Goal: Task Accomplishment & Management: Manage account settings

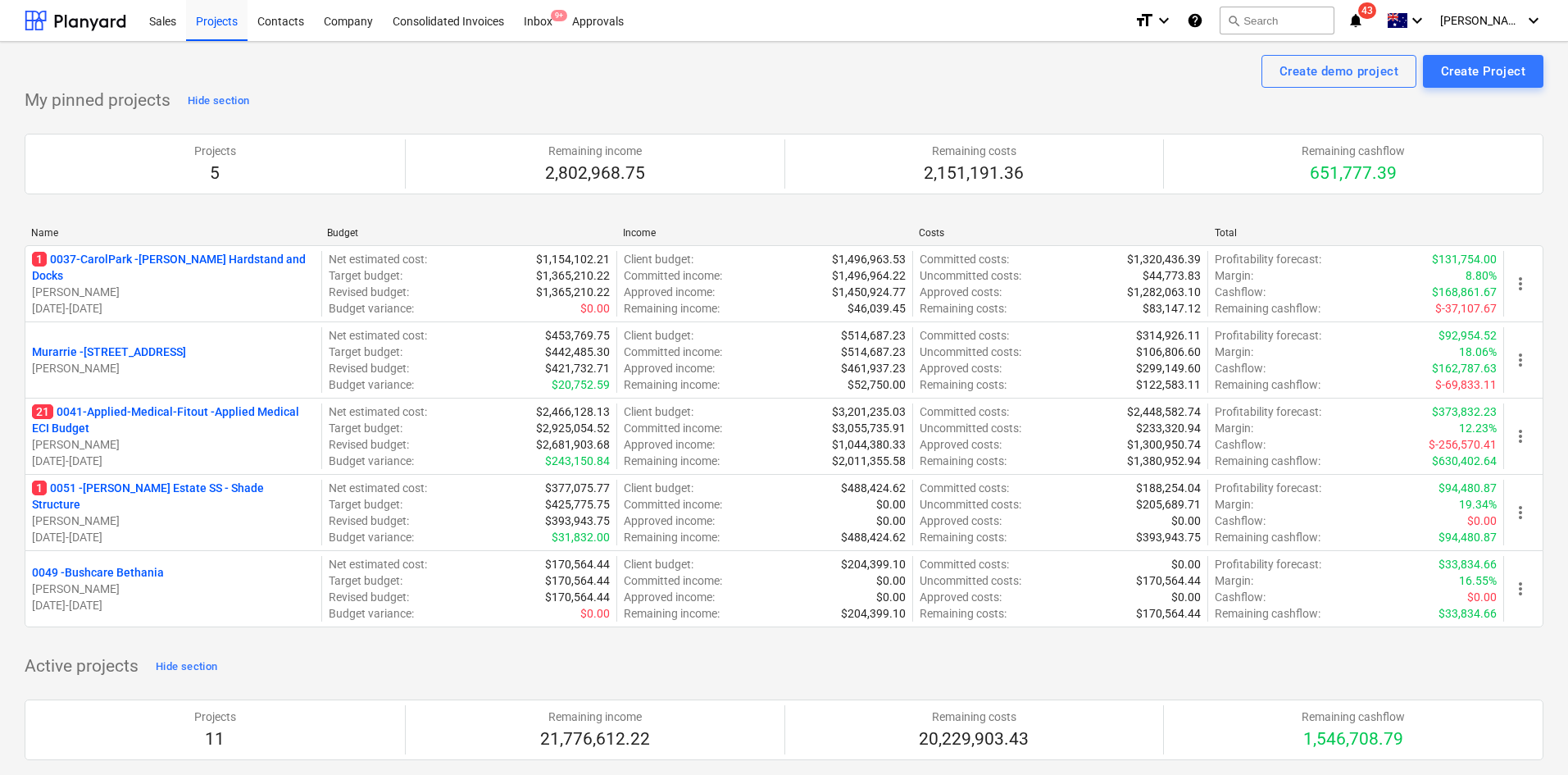
drag, startPoint x: 77, startPoint y: 411, endPoint x: 438, endPoint y: 231, distance: 403.4
click at [77, 411] on p "21 0041-Applied-Medical-Fitout - Applied Medical ECI Budget" at bounding box center [174, 420] width 283 height 33
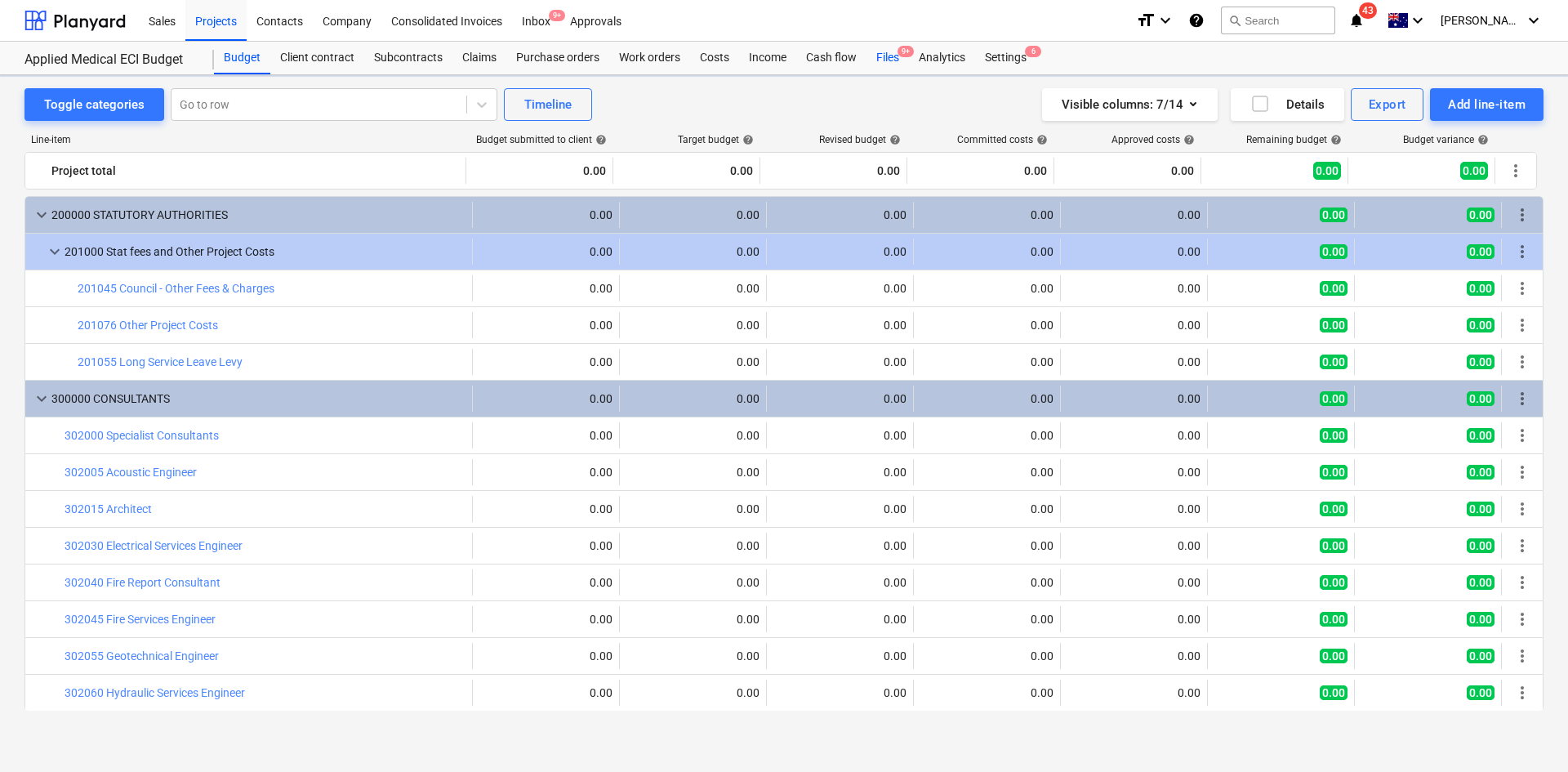
click at [886, 56] on div "Files 9+" at bounding box center [888, 58] width 43 height 33
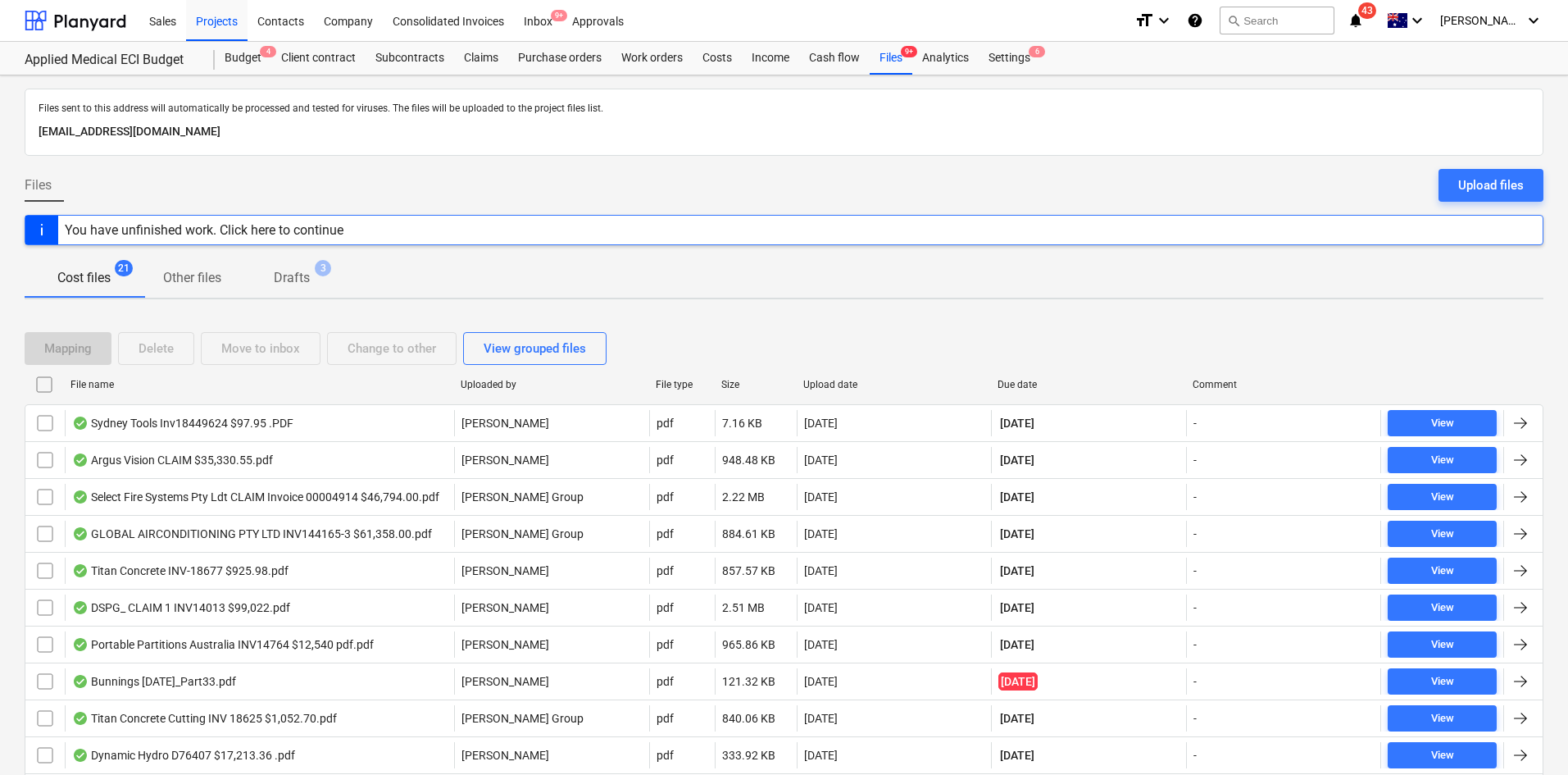
click at [1041, 375] on div "Due date" at bounding box center [1088, 384] width 195 height 26
checkbox input "false"
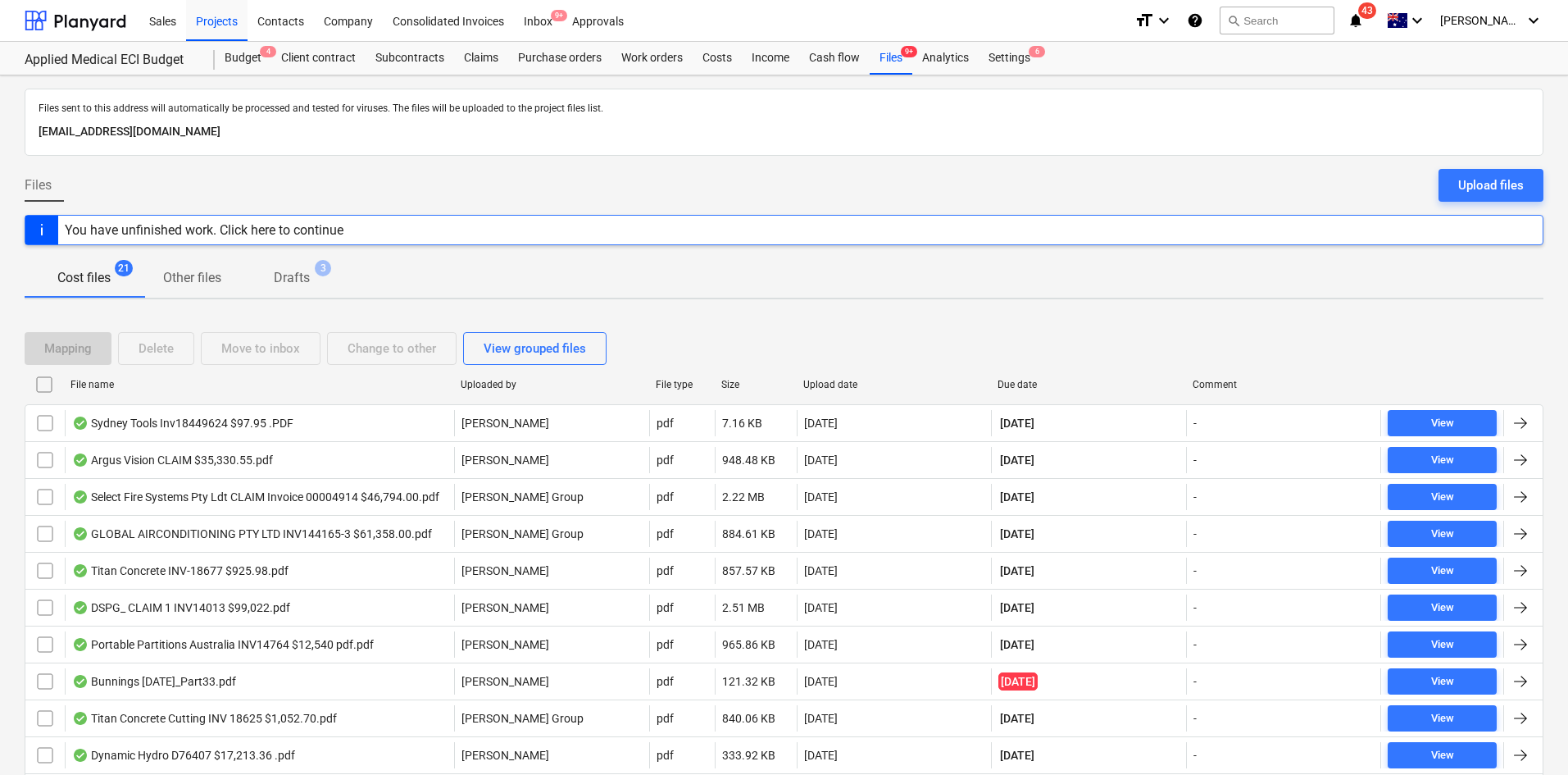
checkbox input "false"
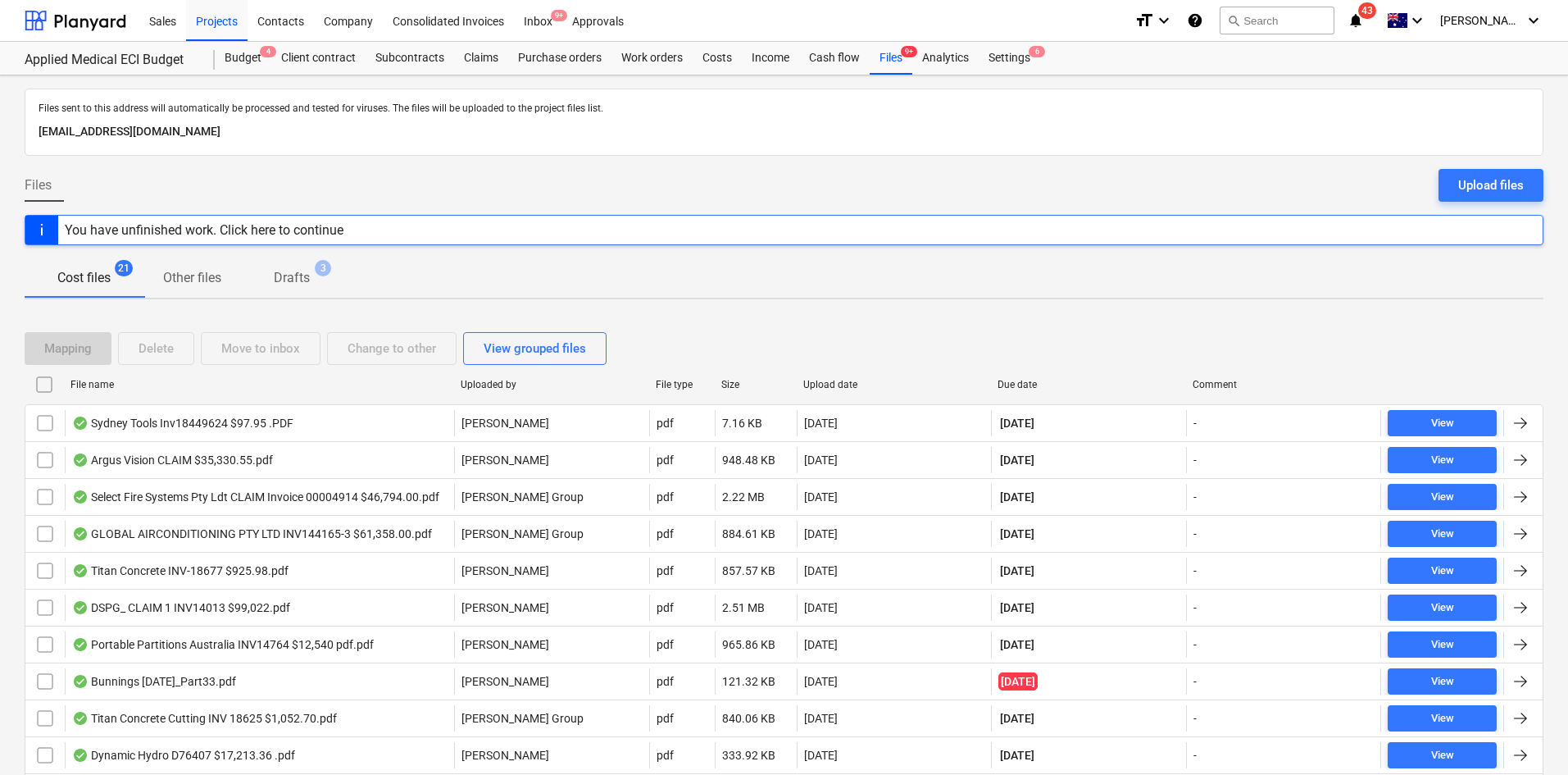
checkbox input "false"
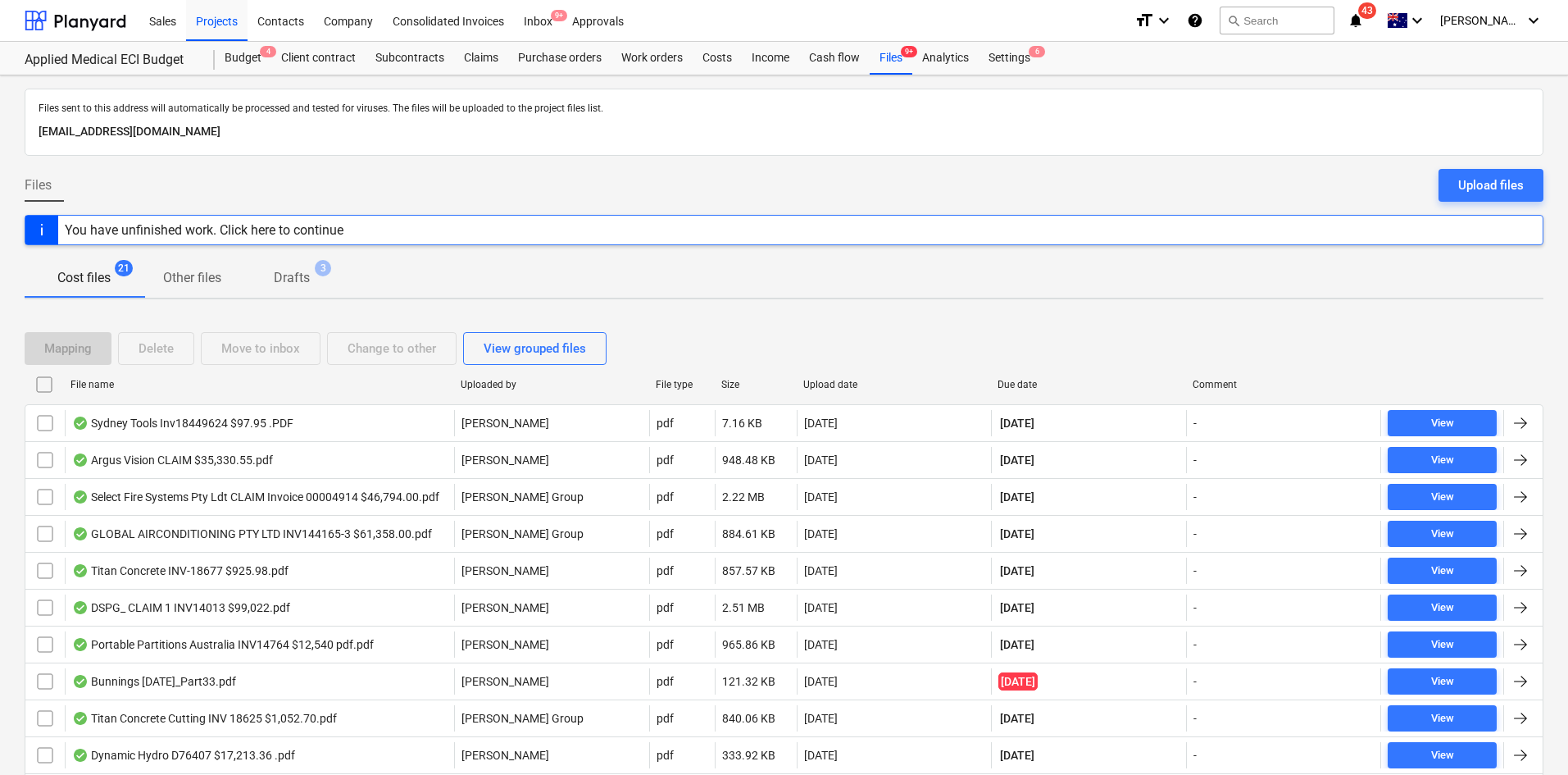
checkbox input "false"
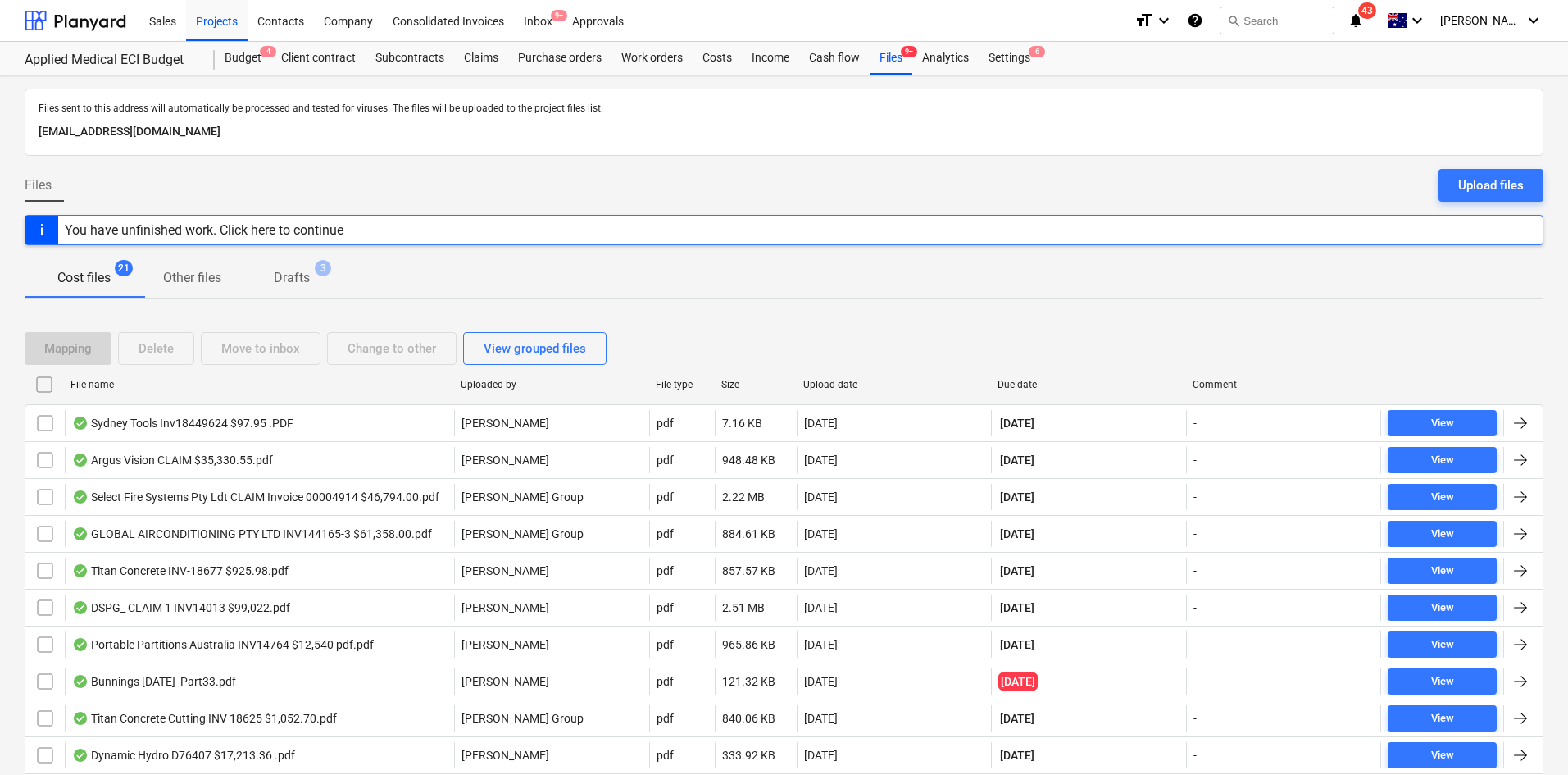
checkbox input "false"
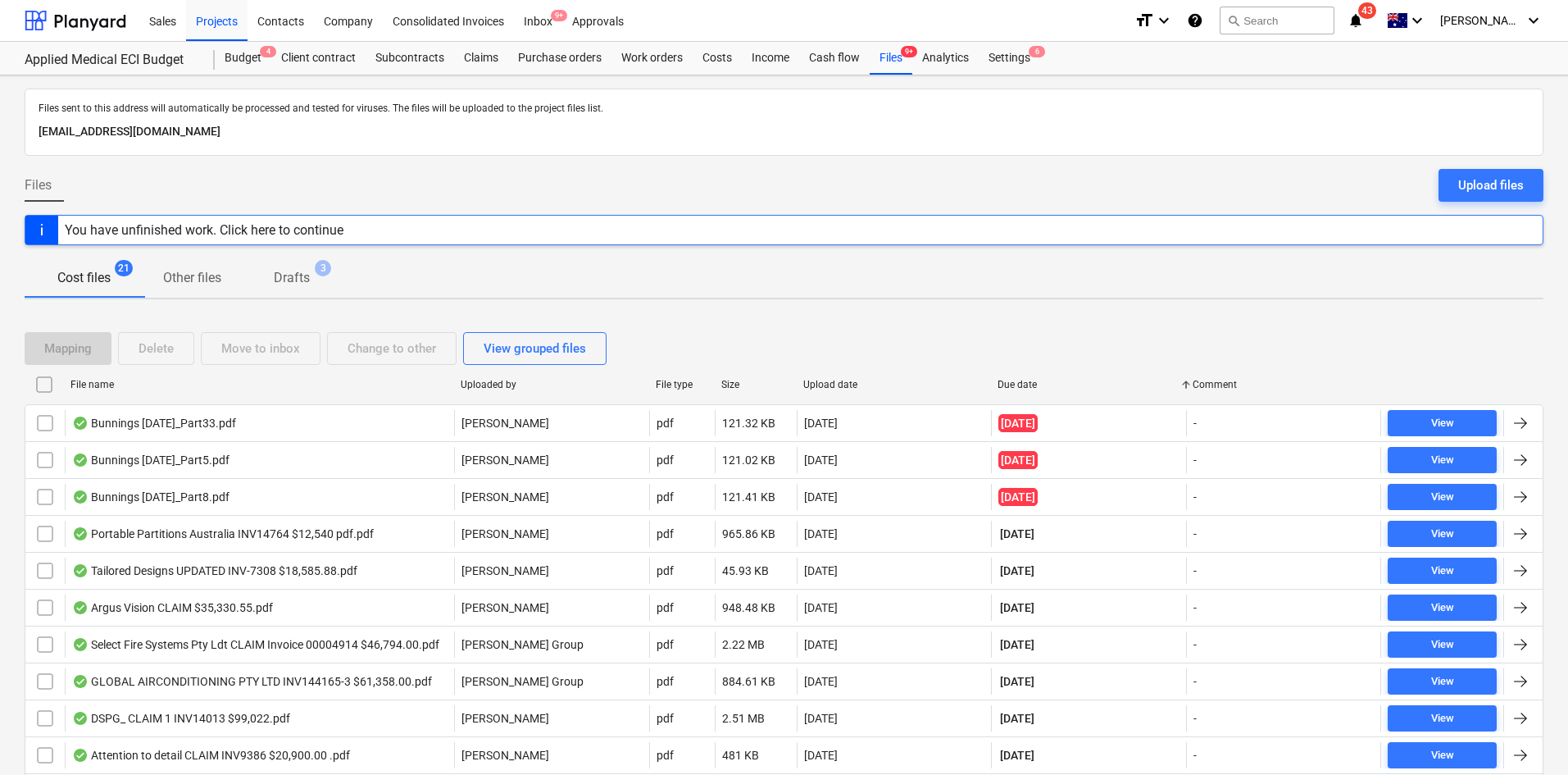
click at [800, 3] on div "Sales Projects Contacts Company Consolidated Invoices Inbox 9+ Approvals" at bounding box center [630, 21] width 982 height 41
click at [544, 63] on div "Purchase orders" at bounding box center [560, 58] width 104 height 33
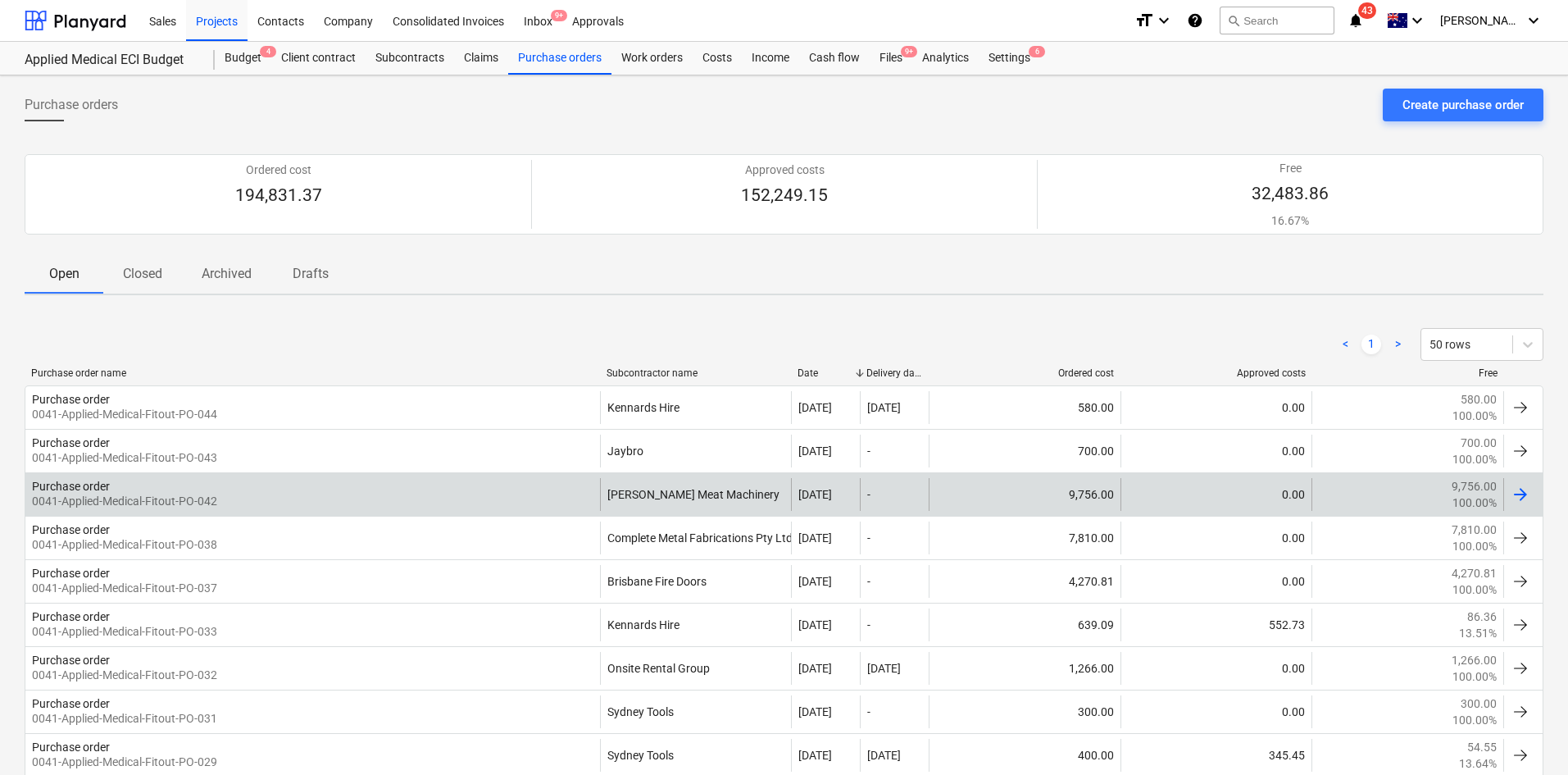
click at [430, 498] on div "Purchase order 0041-Applied-Medical-Fitout-PO-042" at bounding box center [313, 494] width 574 height 33
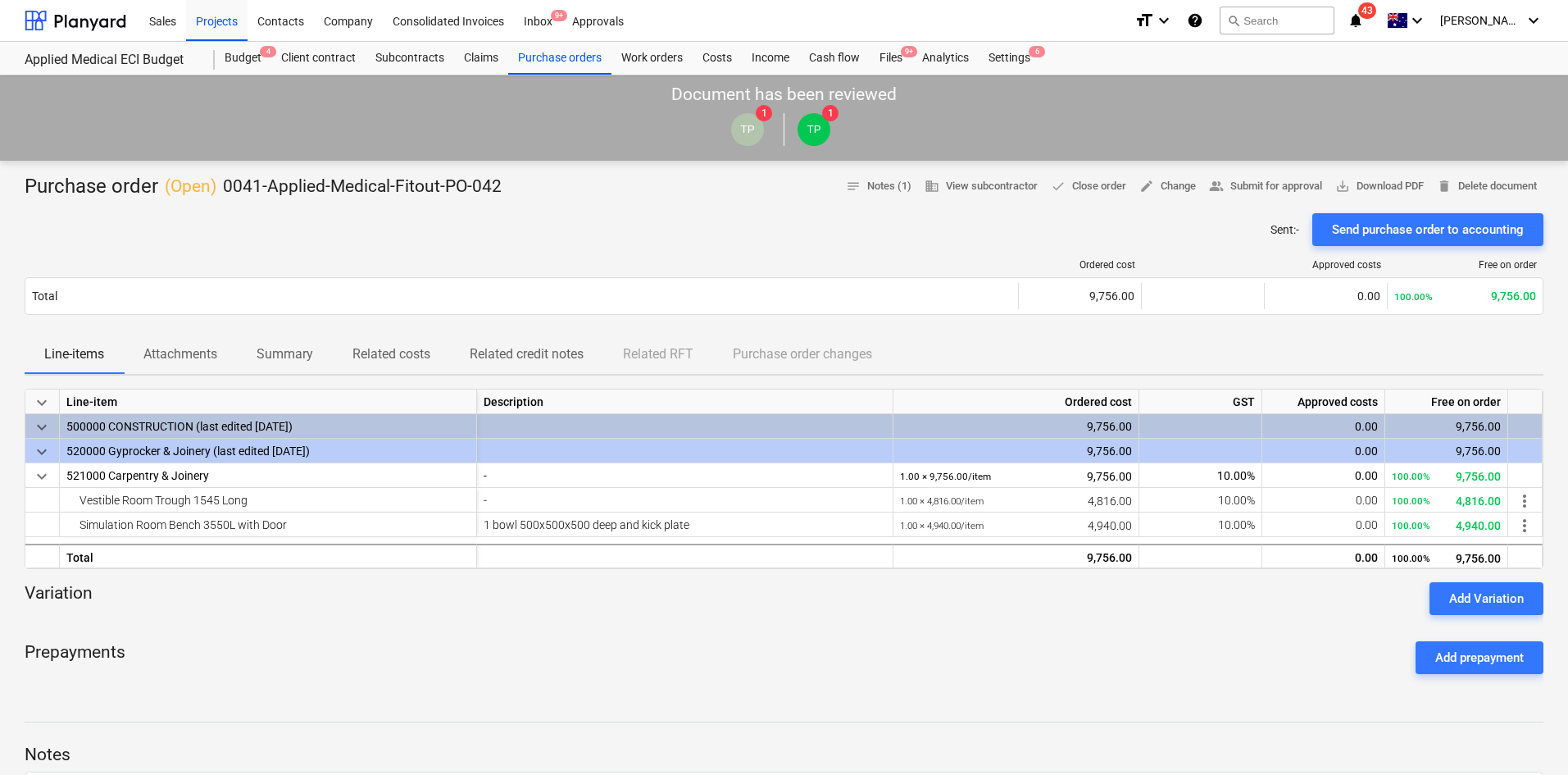
drag, startPoint x: 636, startPoint y: 168, endPoint x: 625, endPoint y: 164, distance: 11.7
click at [637, 165] on div "Purchase order ( Open ) 0041-Applied-Medical-Fitout-PO-042 notes Notes (1) busi…" at bounding box center [784, 647] width 1568 height 975
click at [181, 362] on p "Attachments" at bounding box center [180, 354] width 74 height 20
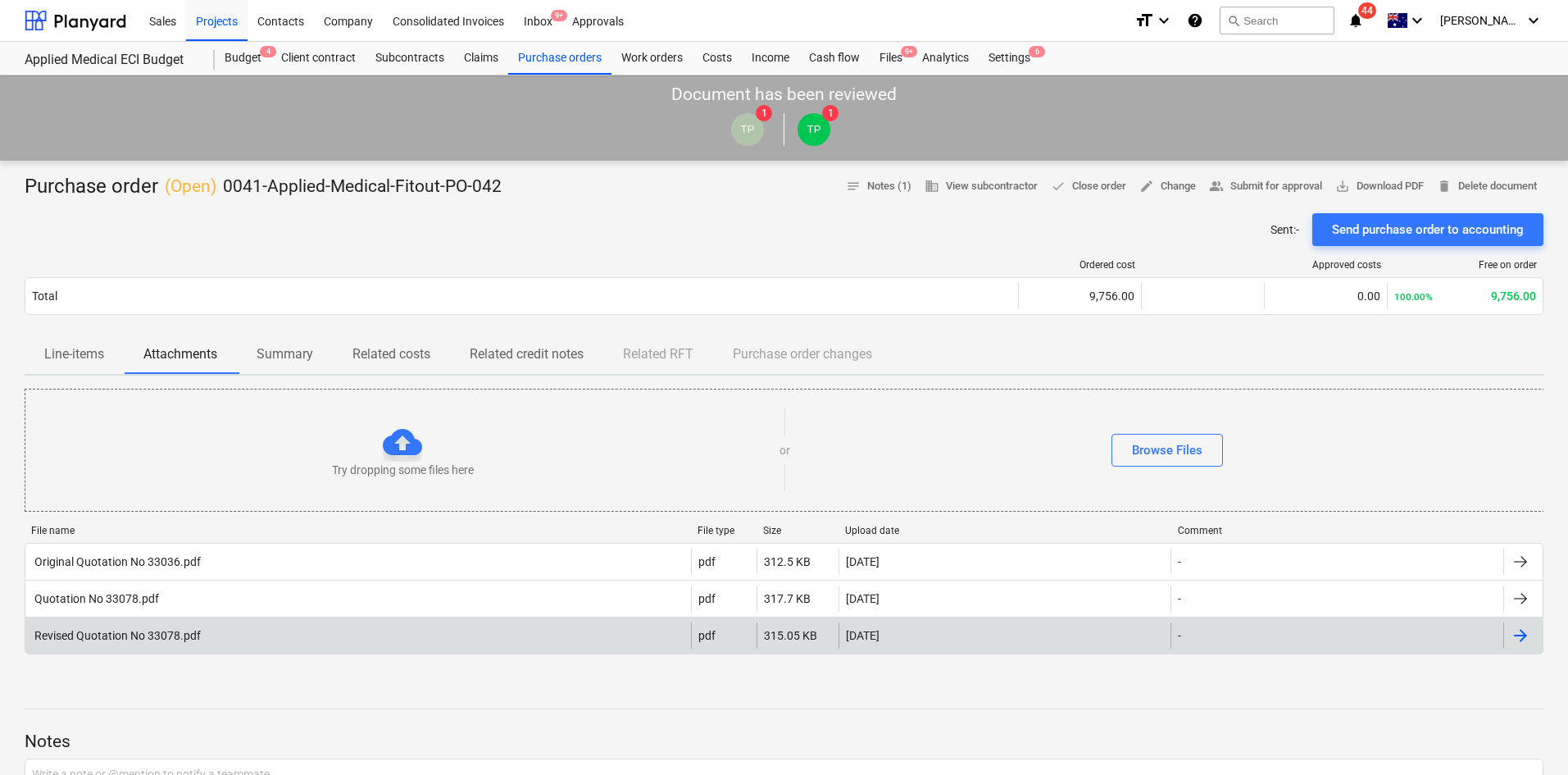
click at [207, 635] on div "Revised Quotation No 33078.pdf" at bounding box center [358, 635] width 666 height 26
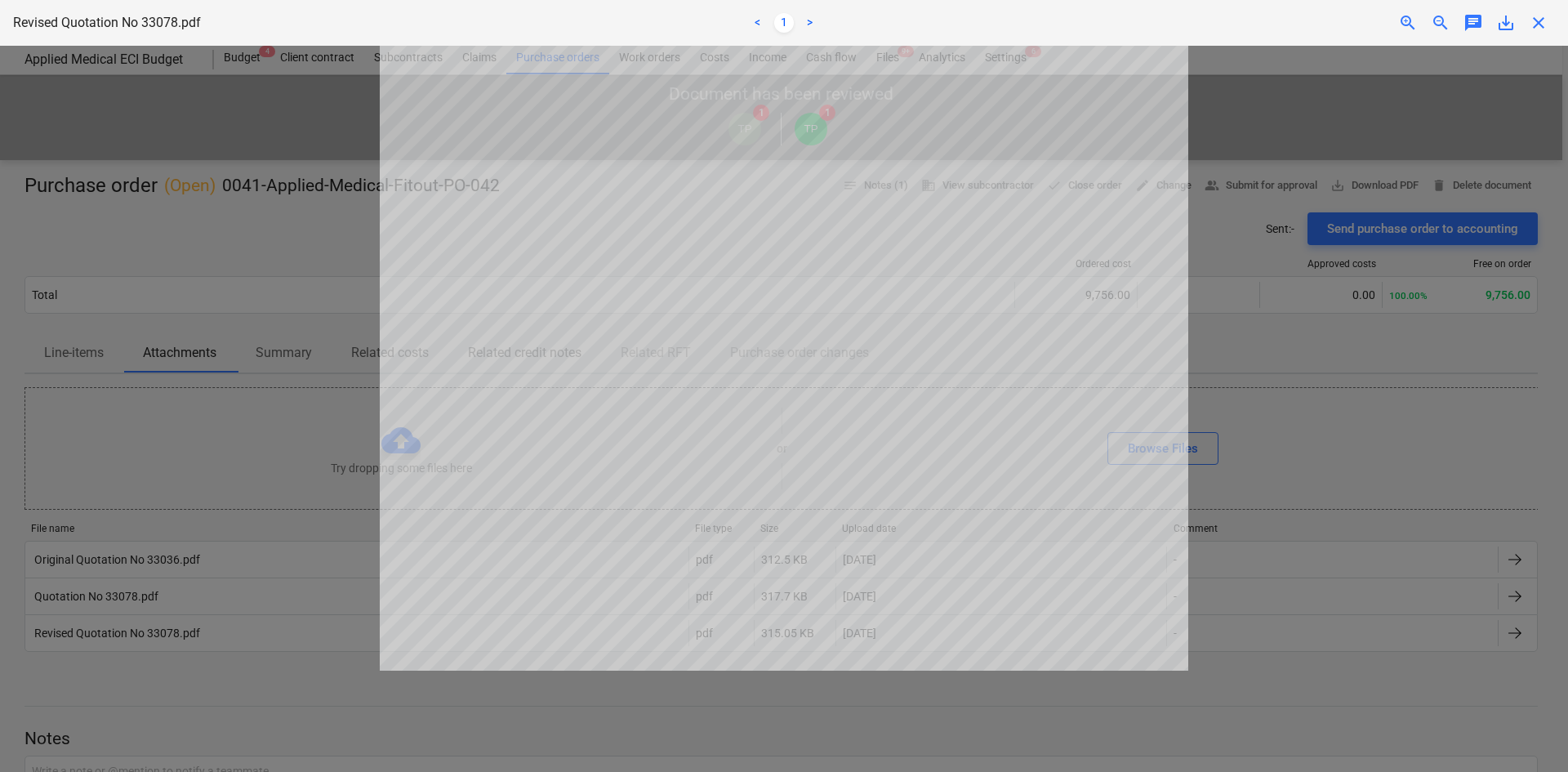
click at [1535, 24] on span "close" at bounding box center [1538, 23] width 20 height 20
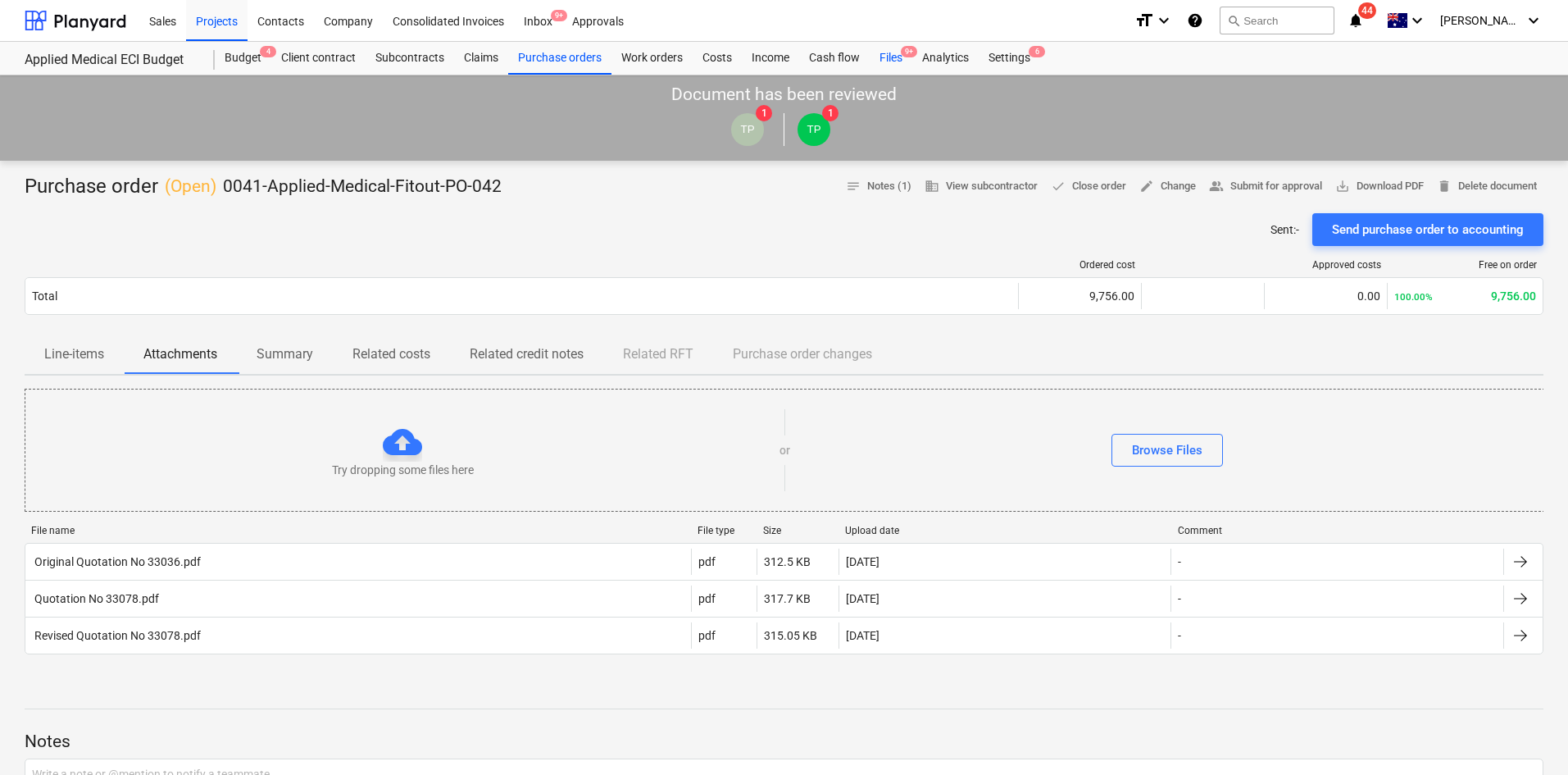
click at [898, 59] on div "Files 9+" at bounding box center [891, 58] width 43 height 33
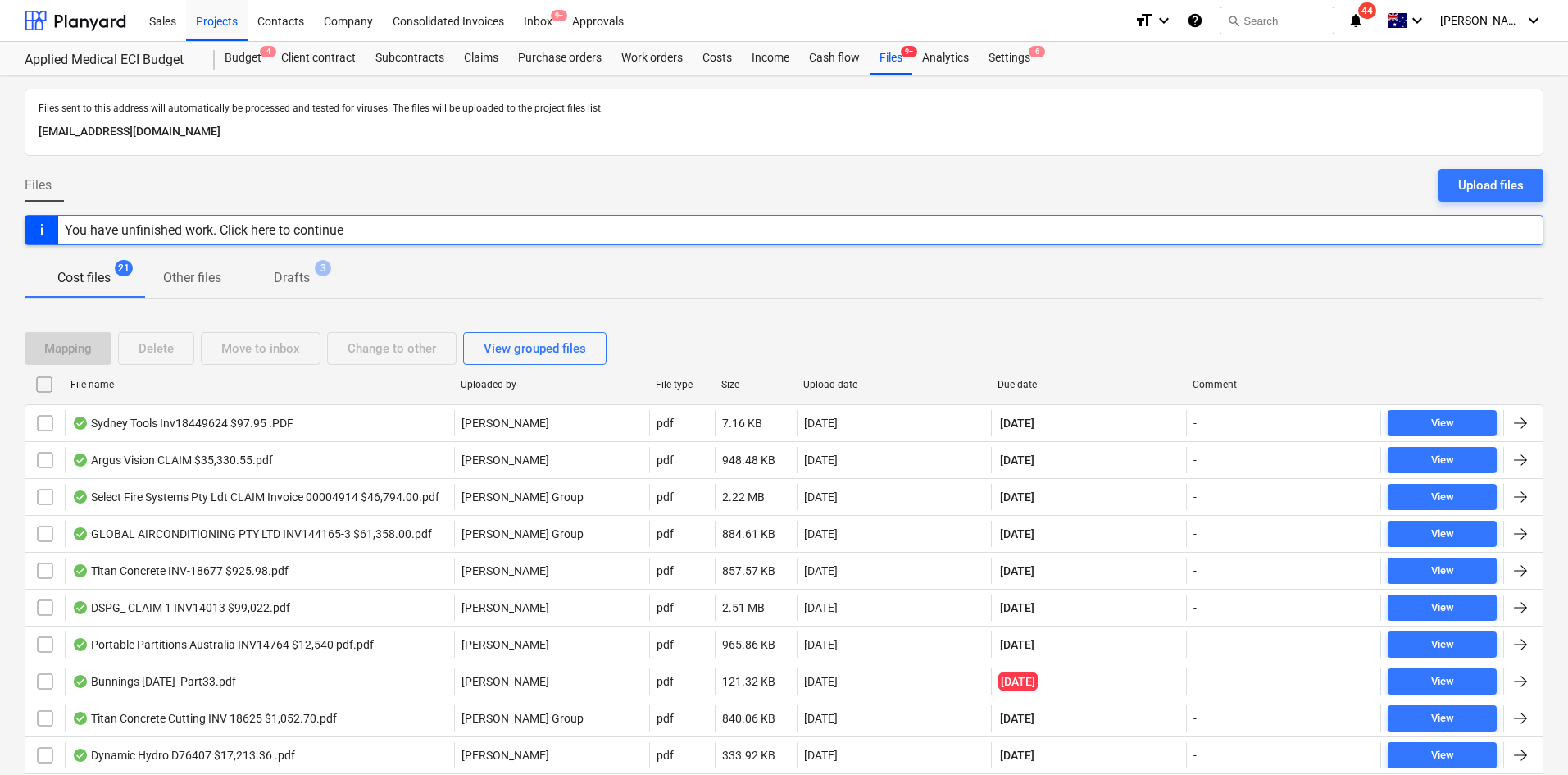
click at [1006, 375] on div at bounding box center [991, 384] width 30 height 26
click at [1011, 382] on div "Due date" at bounding box center [1089, 384] width 182 height 12
checkbox input "false"
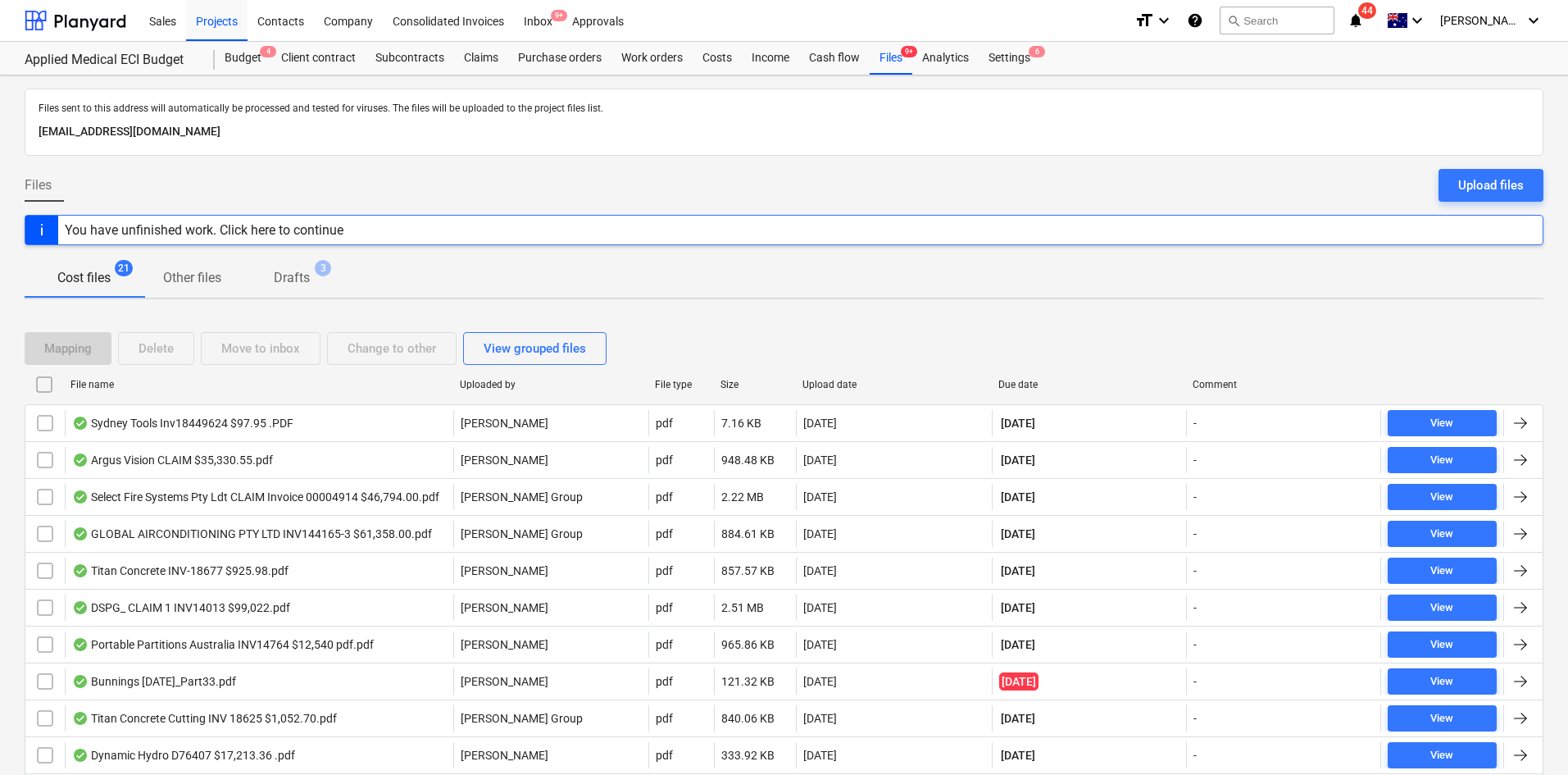
checkbox input "false"
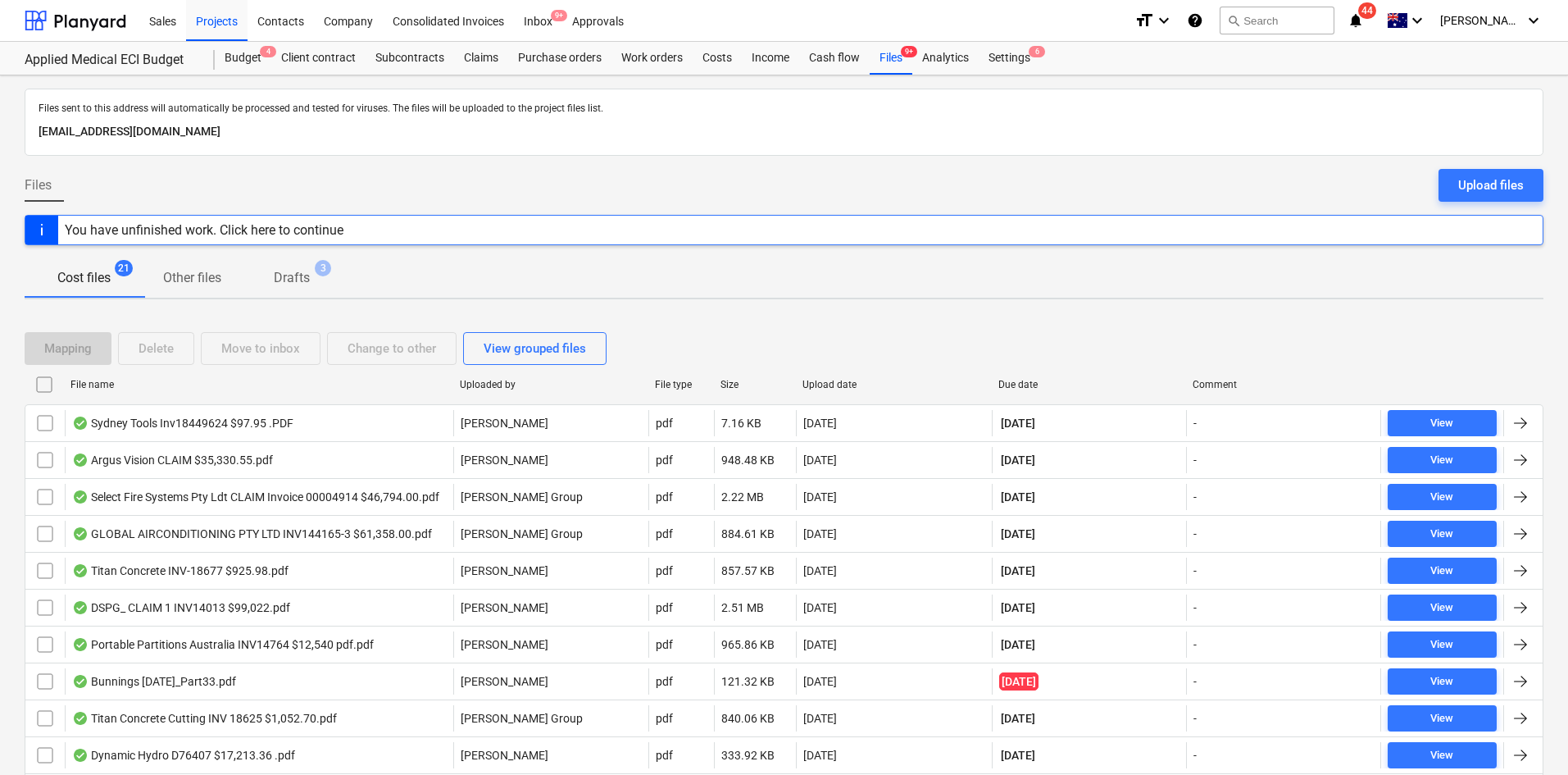
checkbox input "false"
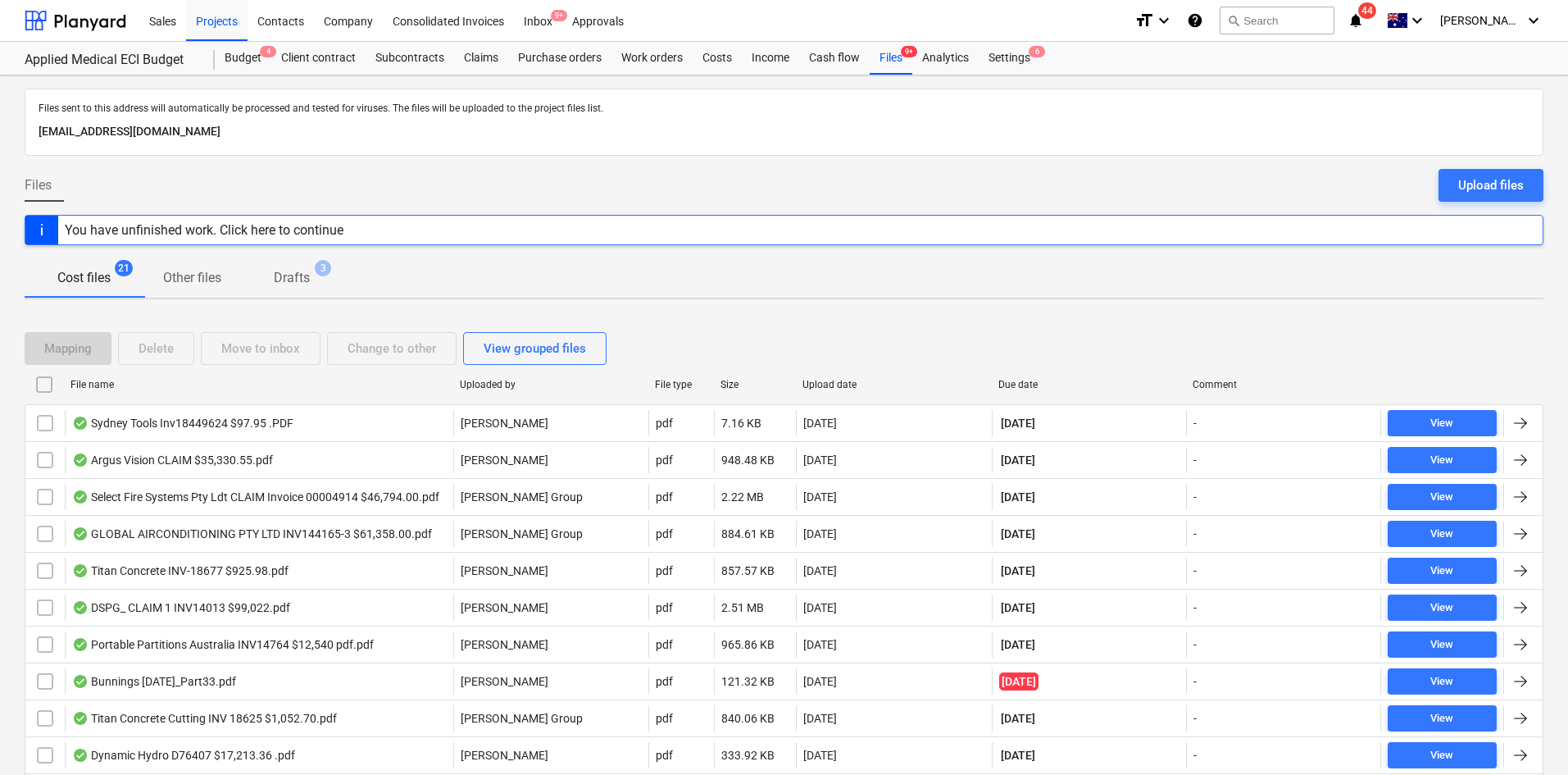
checkbox input "false"
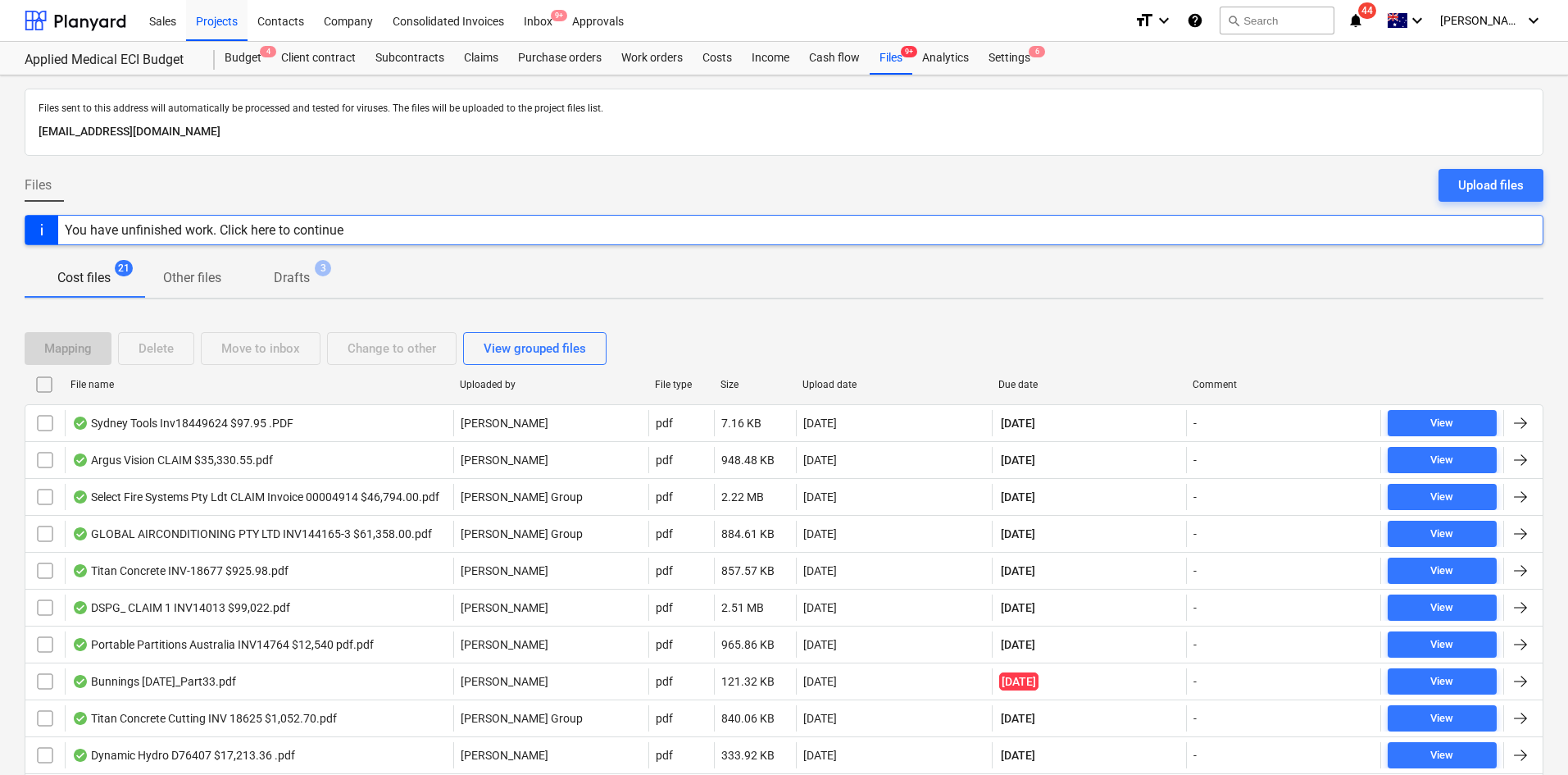
checkbox input "false"
